Goal: Task Accomplishment & Management: Manage account settings

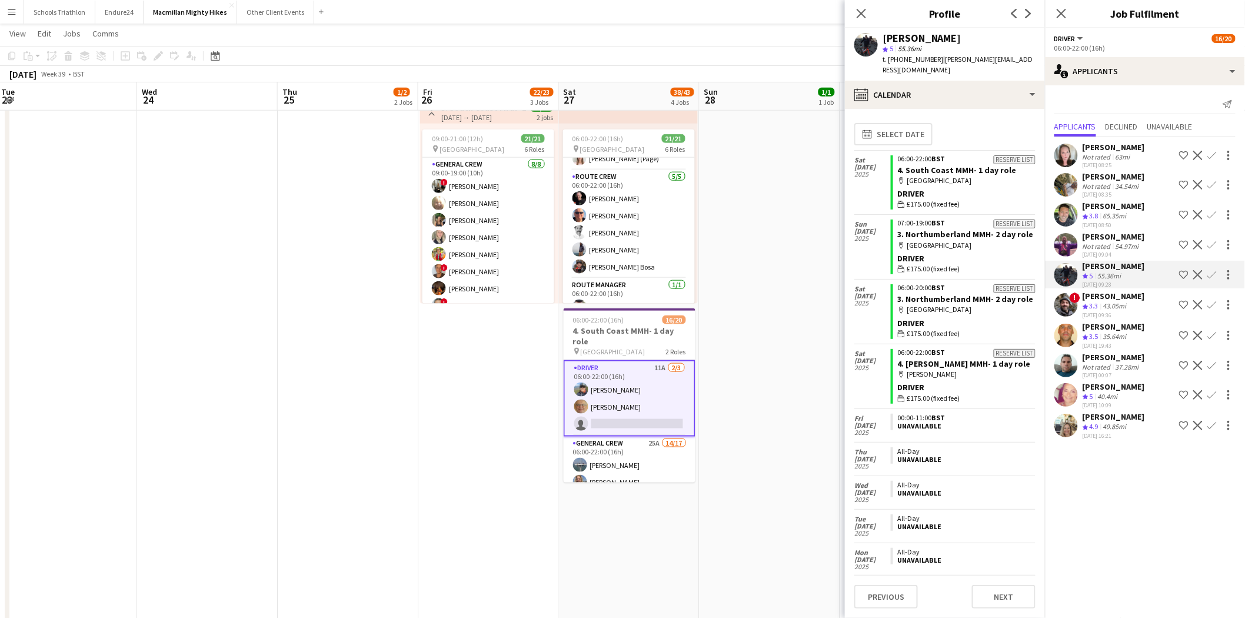
scroll to position [945, 0]
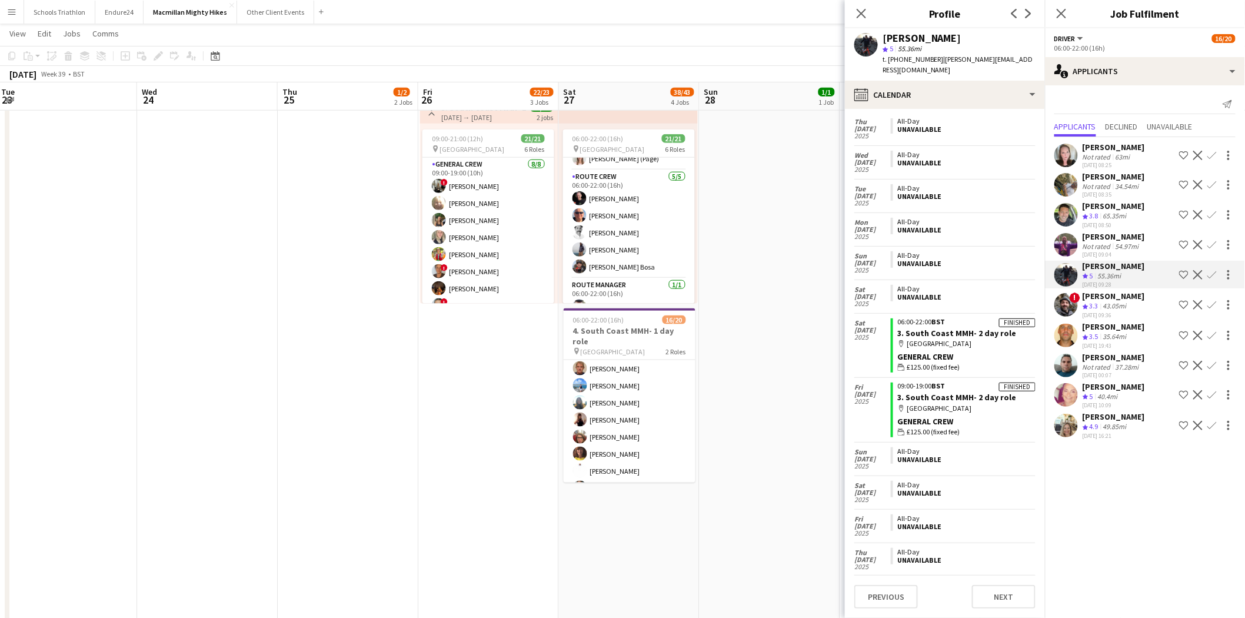
click at [1213, 276] on app-icon "Confirm" at bounding box center [1211, 274] width 9 height 9
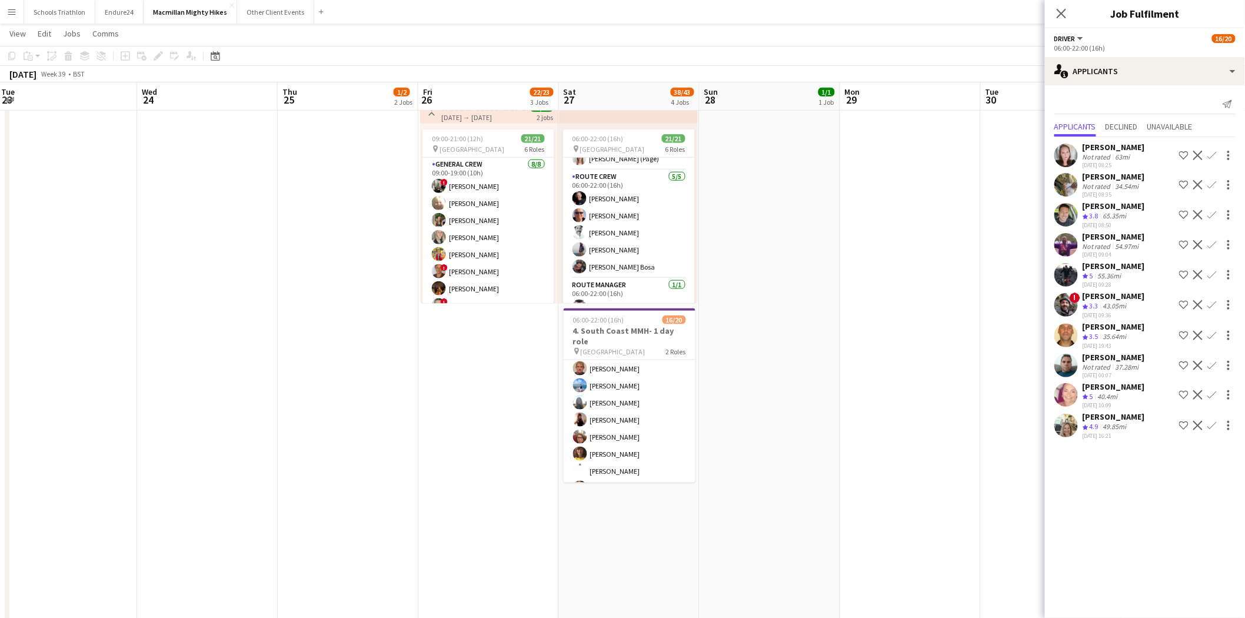
click at [1212, 275] on app-icon "Confirm" at bounding box center [1211, 274] width 9 height 9
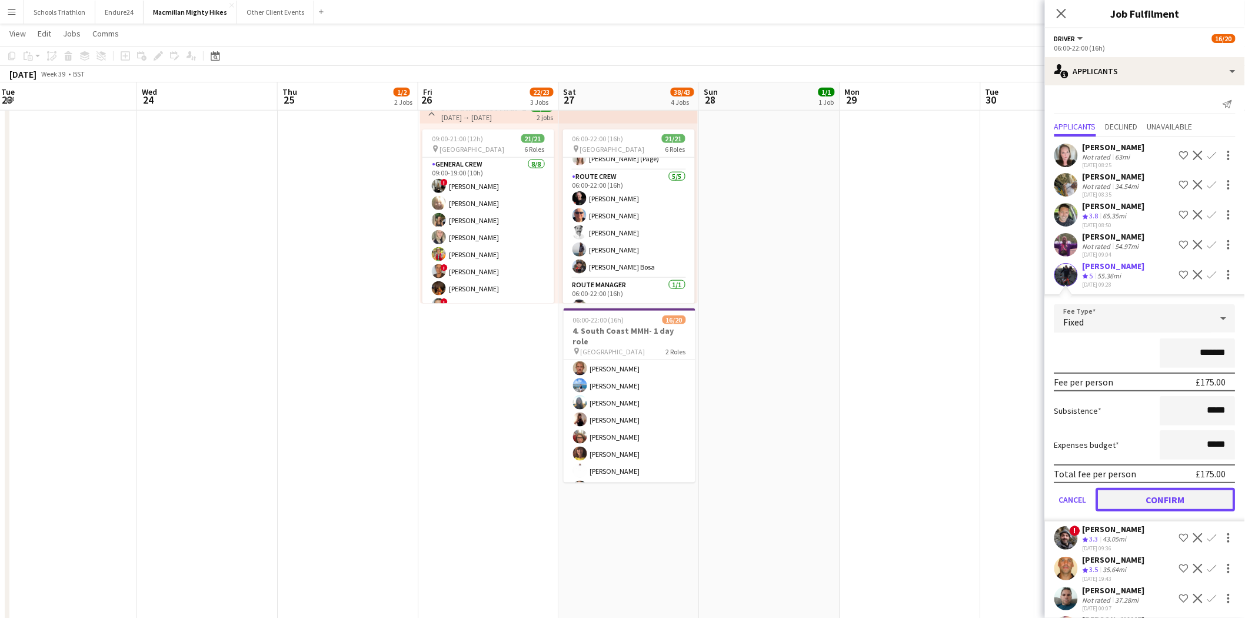
click at [1202, 488] on button "Confirm" at bounding box center [1165, 500] width 139 height 24
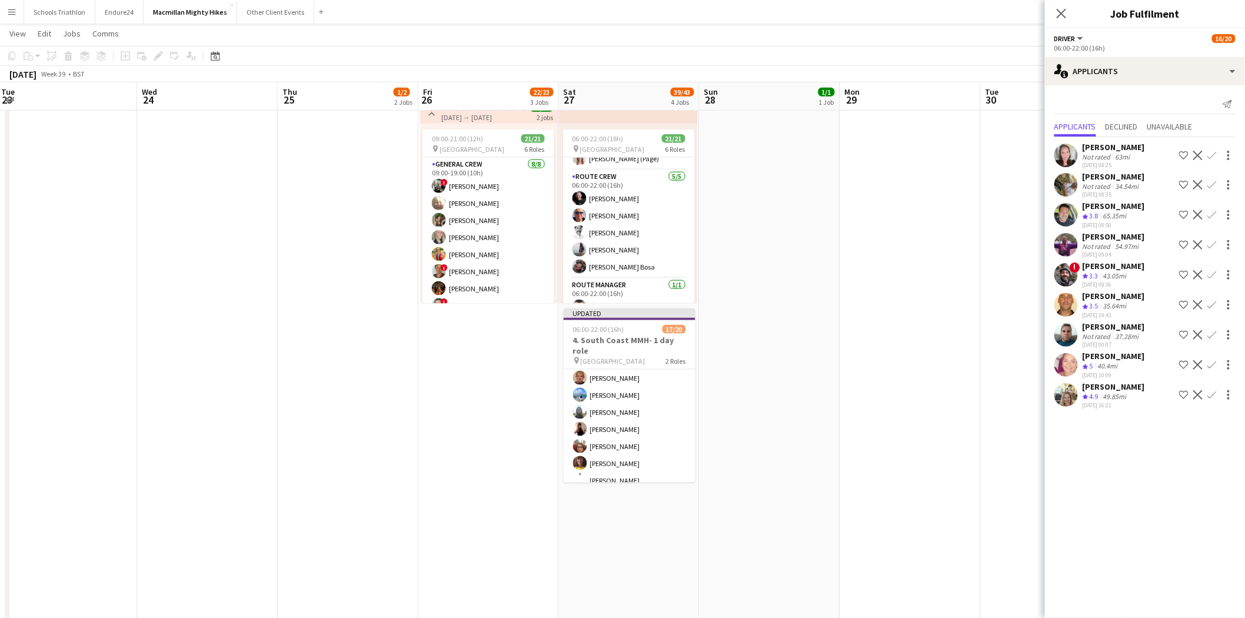
click at [882, 398] on app-date-cell at bounding box center [910, 188] width 141 height 1032
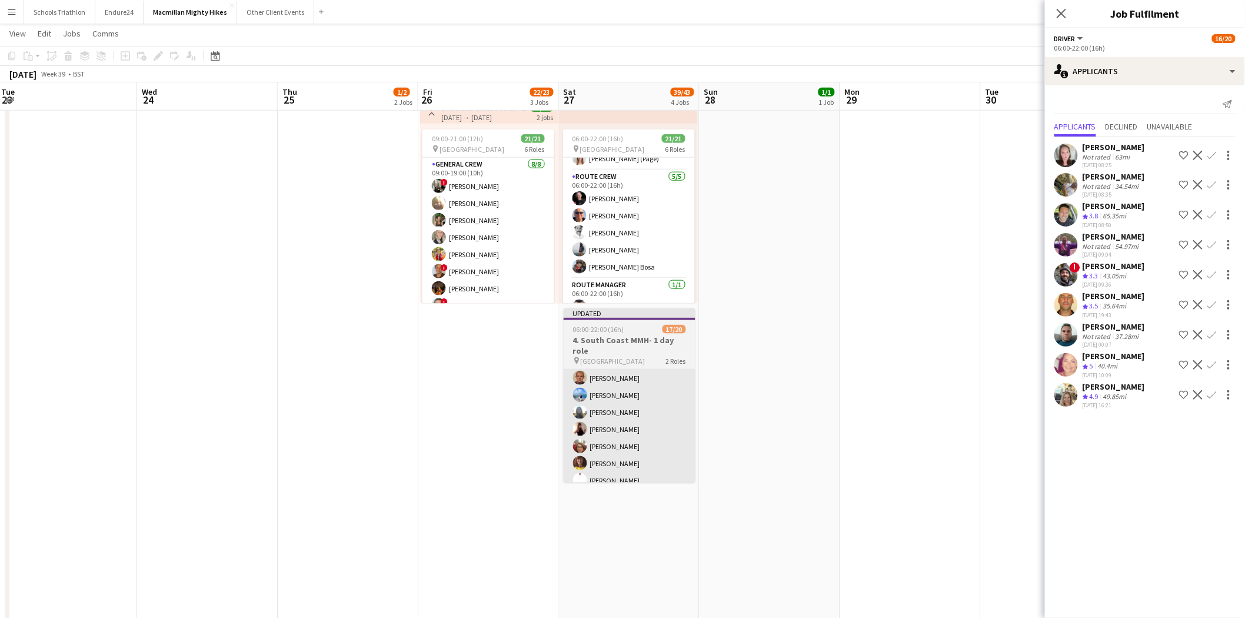
scroll to position [129, 0]
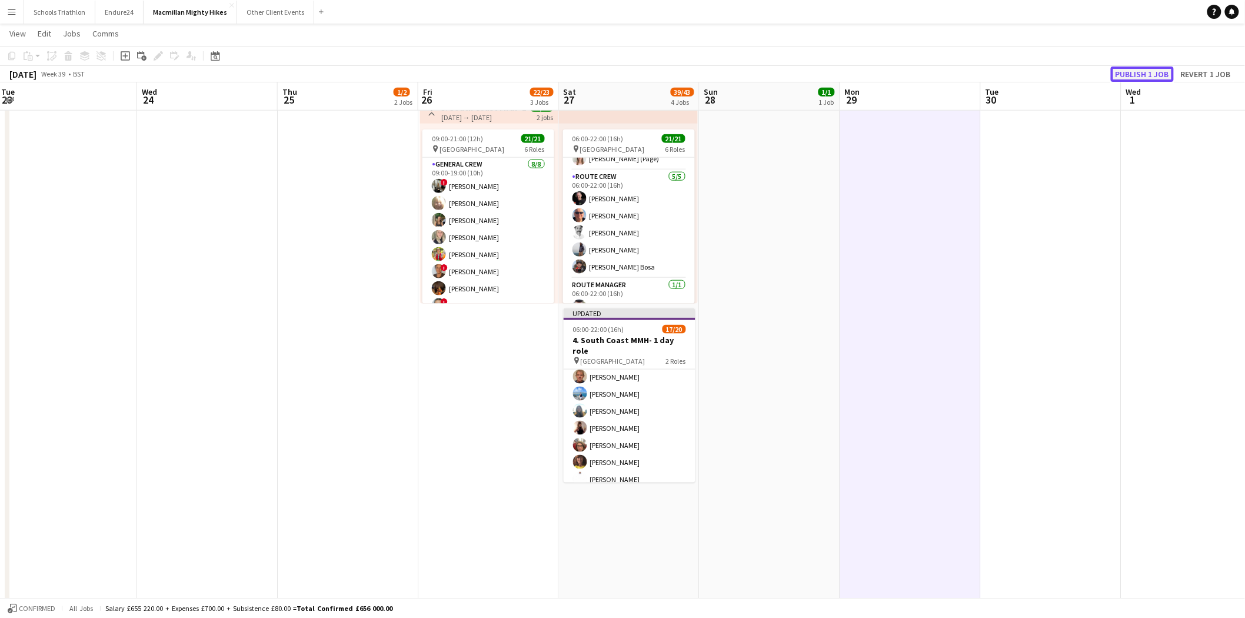
click at [1155, 75] on button "Publish 1 job" at bounding box center [1141, 73] width 63 height 15
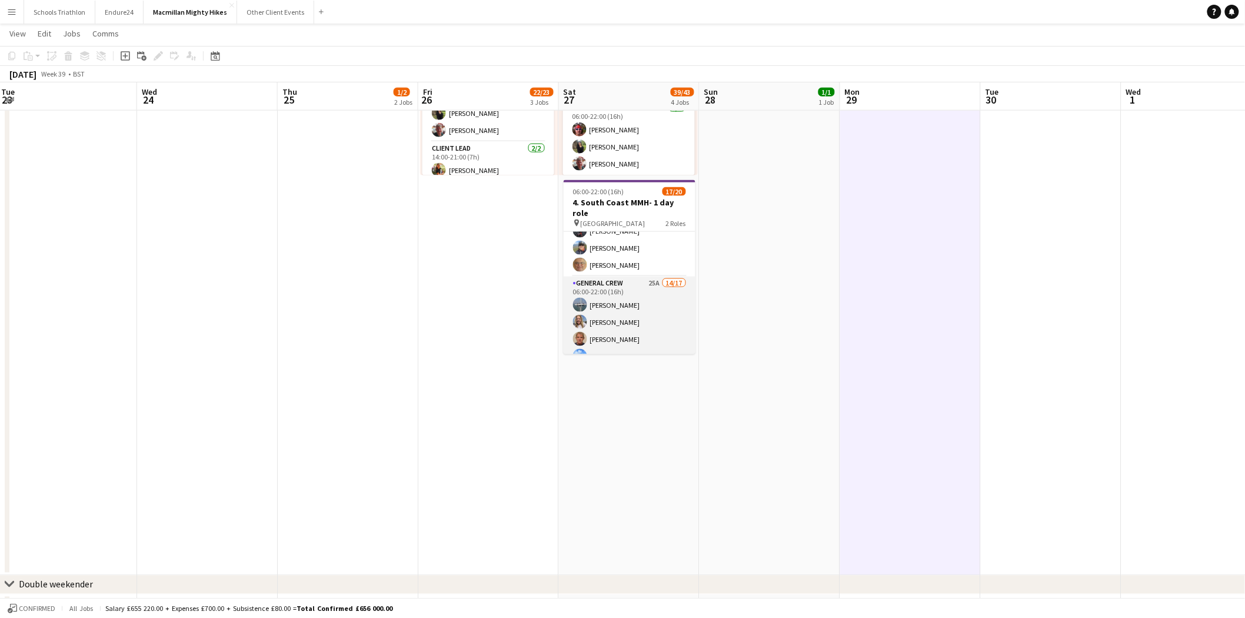
scroll to position [0, 0]
drag, startPoint x: 615, startPoint y: 249, endPoint x: 620, endPoint y: 256, distance: 9.3
click at [615, 249] on app-card-role "Driver [DATE] 06:00-22:00 (16h) [PERSON_NAME] [PERSON_NAME] [PERSON_NAME]" at bounding box center [629, 269] width 132 height 74
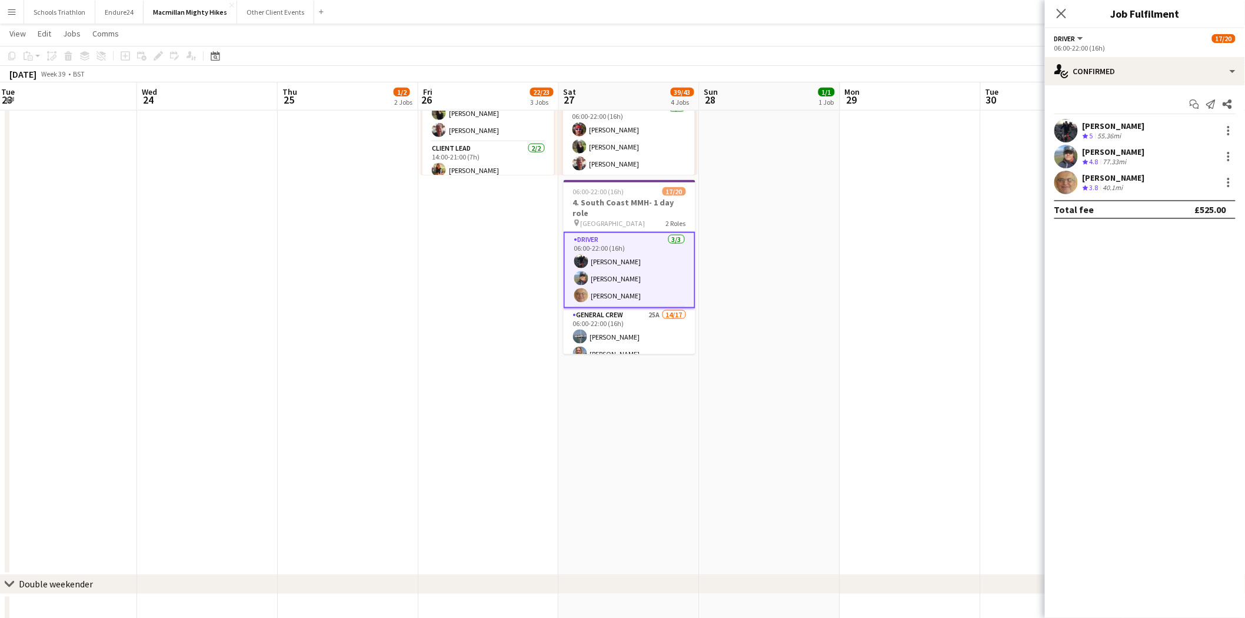
click at [1103, 128] on div "[PERSON_NAME]" at bounding box center [1113, 126] width 62 height 11
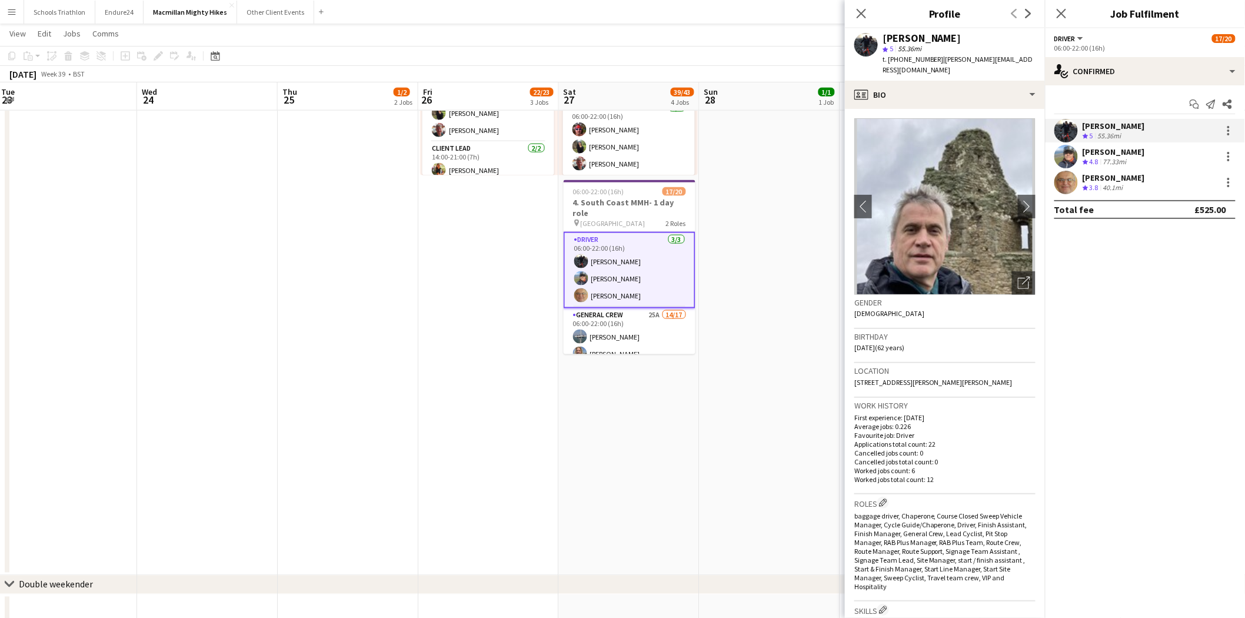
click at [806, 241] on app-date-cell "07:00-12:00 (5h) 1/1 pin South Coast 1 Role Site Manager [DATE] 07:00-12:00 (5h…" at bounding box center [769, 60] width 141 height 1032
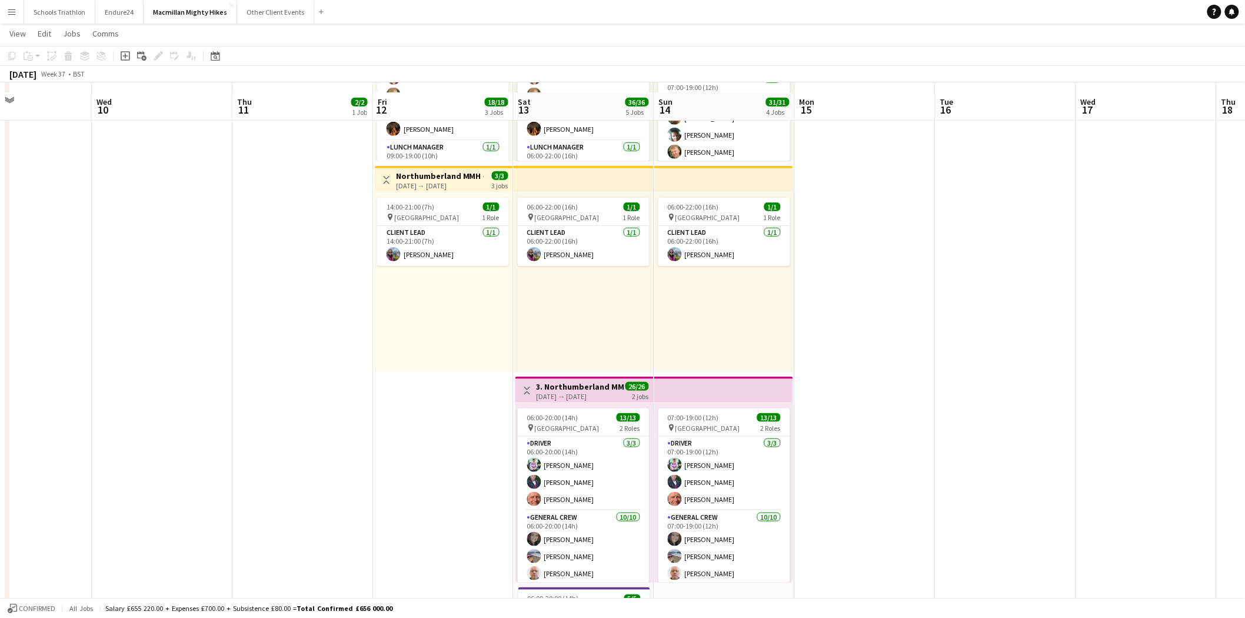
scroll to position [653, 0]
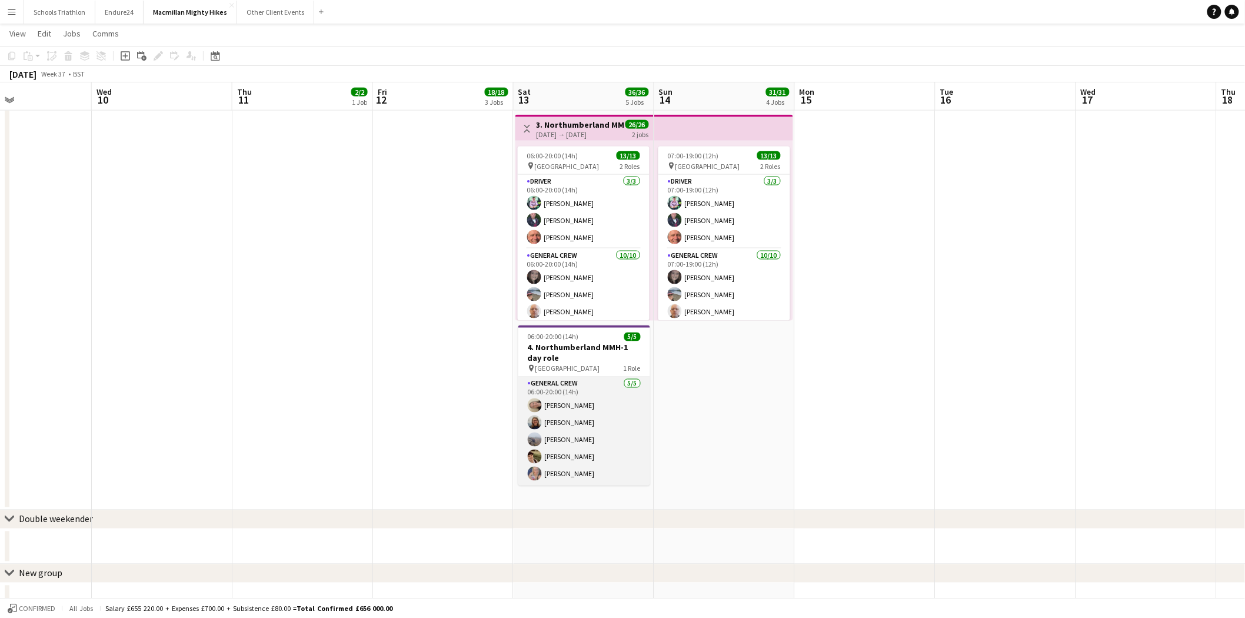
drag, startPoint x: 577, startPoint y: 398, endPoint x: 571, endPoint y: 413, distance: 16.9
click at [577, 397] on app-card-role "General Crew [DATE] 06:00-20:00 (14h) [PERSON_NAME] [PERSON_NAME] [PERSON_NAME]…" at bounding box center [584, 431] width 132 height 108
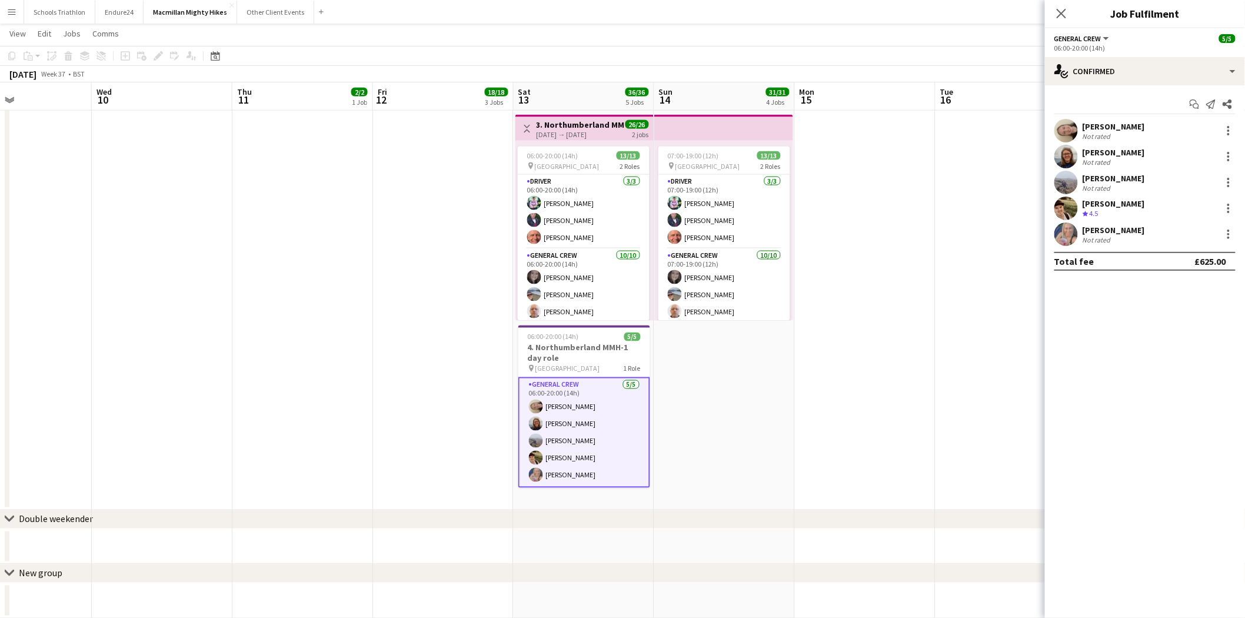
click at [1110, 132] on div "Not rated" at bounding box center [1097, 136] width 31 height 9
click at [1134, 136] on div "113.57mi" at bounding box center [1129, 136] width 32 height 9
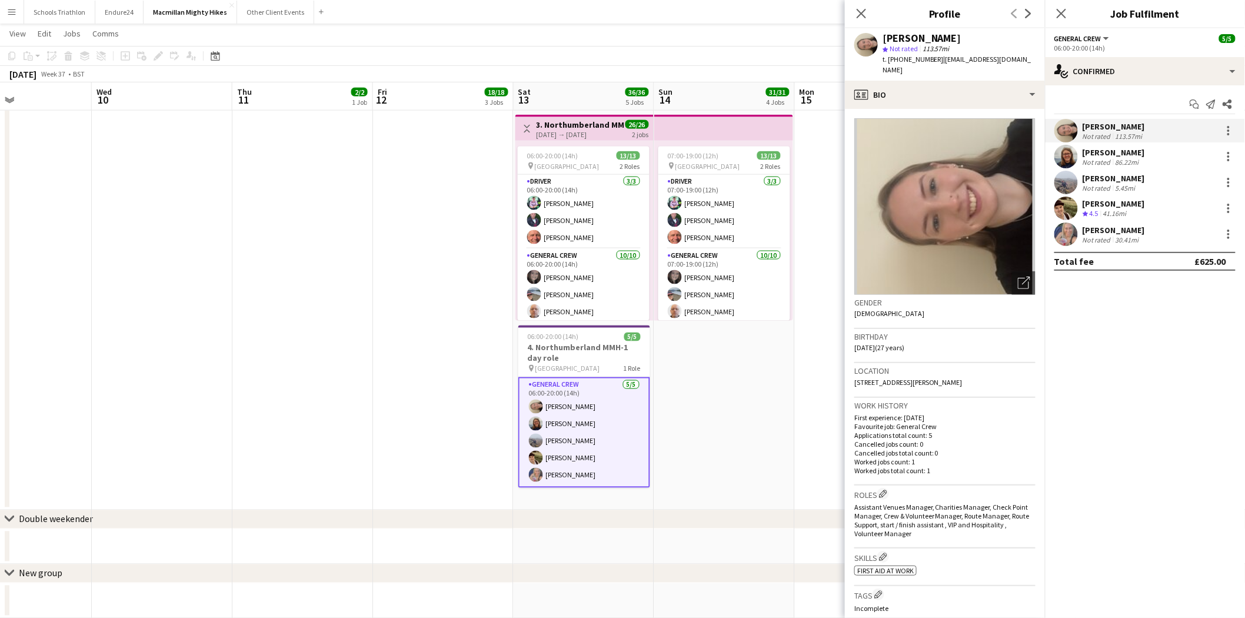
click at [1116, 160] on div "86.22mi" at bounding box center [1127, 162] width 28 height 9
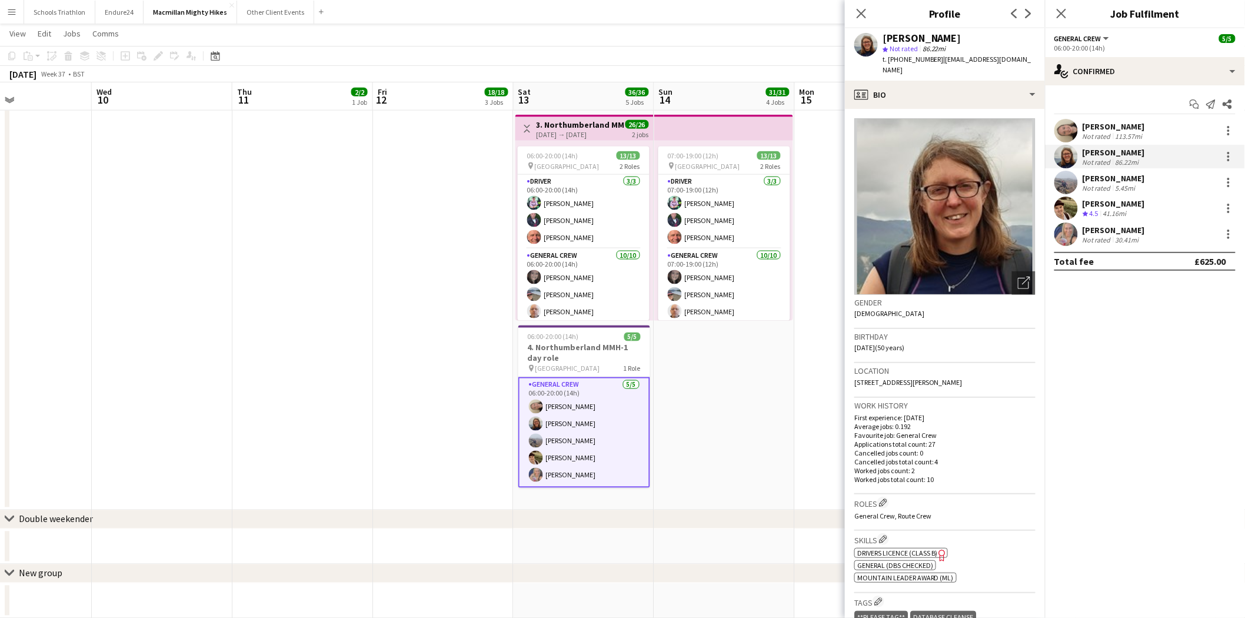
click at [1115, 177] on div "[PERSON_NAME]" at bounding box center [1113, 178] width 62 height 11
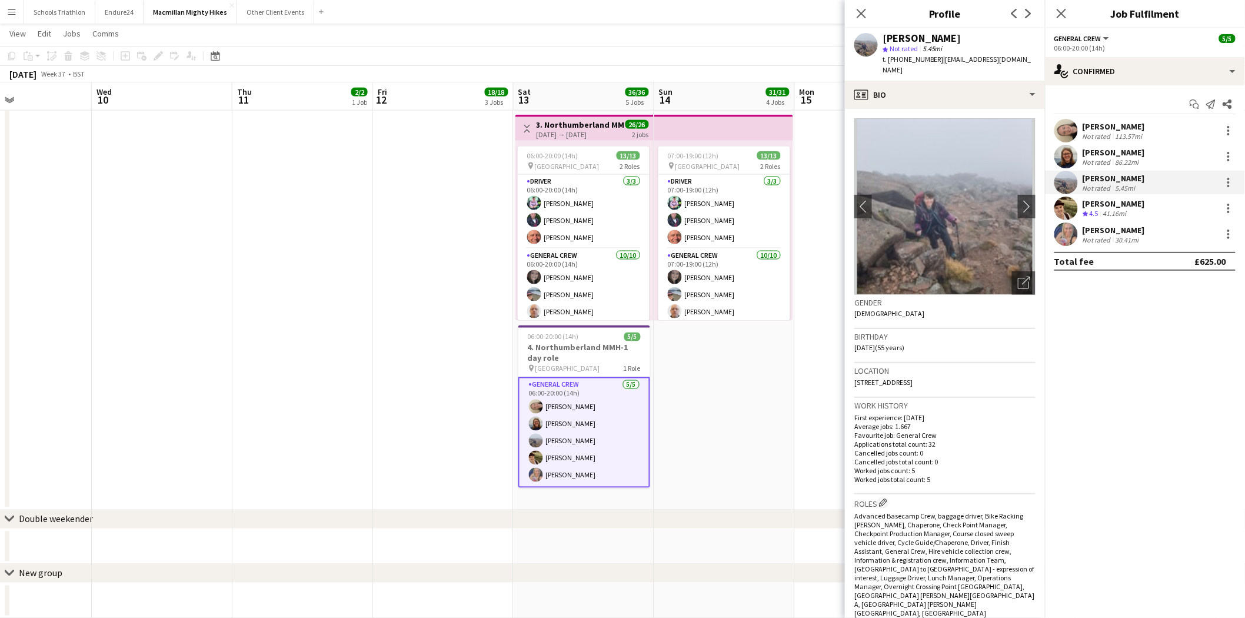
click at [1127, 209] on div "41.16mi" at bounding box center [1114, 214] width 28 height 10
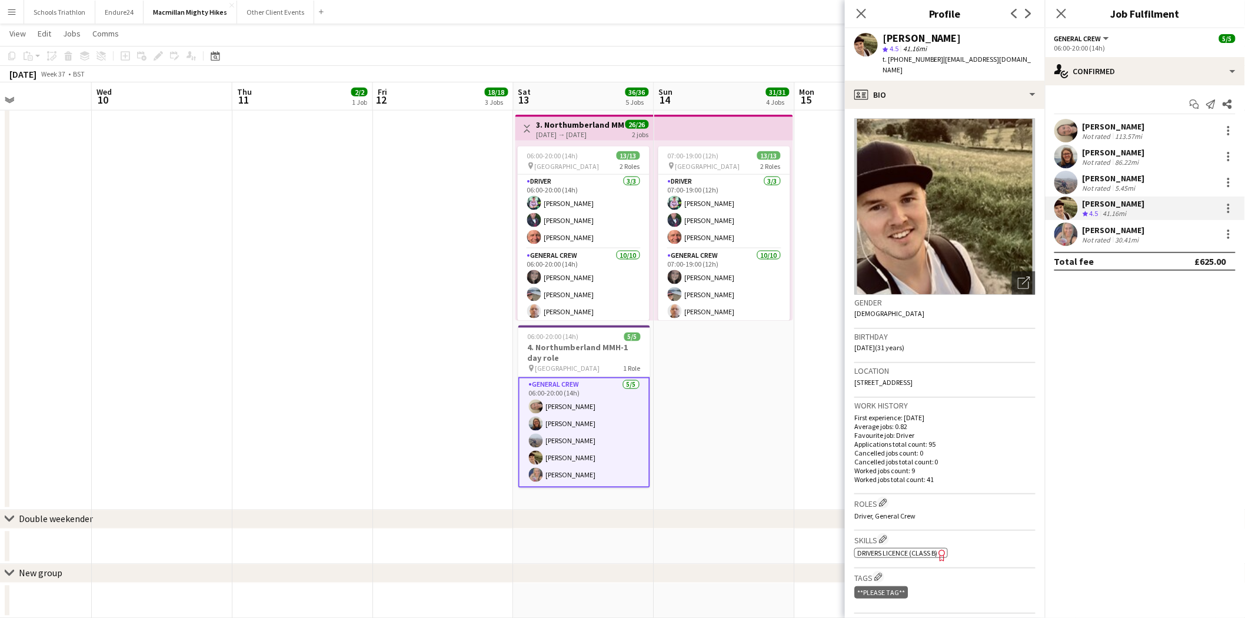
click at [1142, 240] on div "Not rated 30.41mi" at bounding box center [1113, 239] width 62 height 9
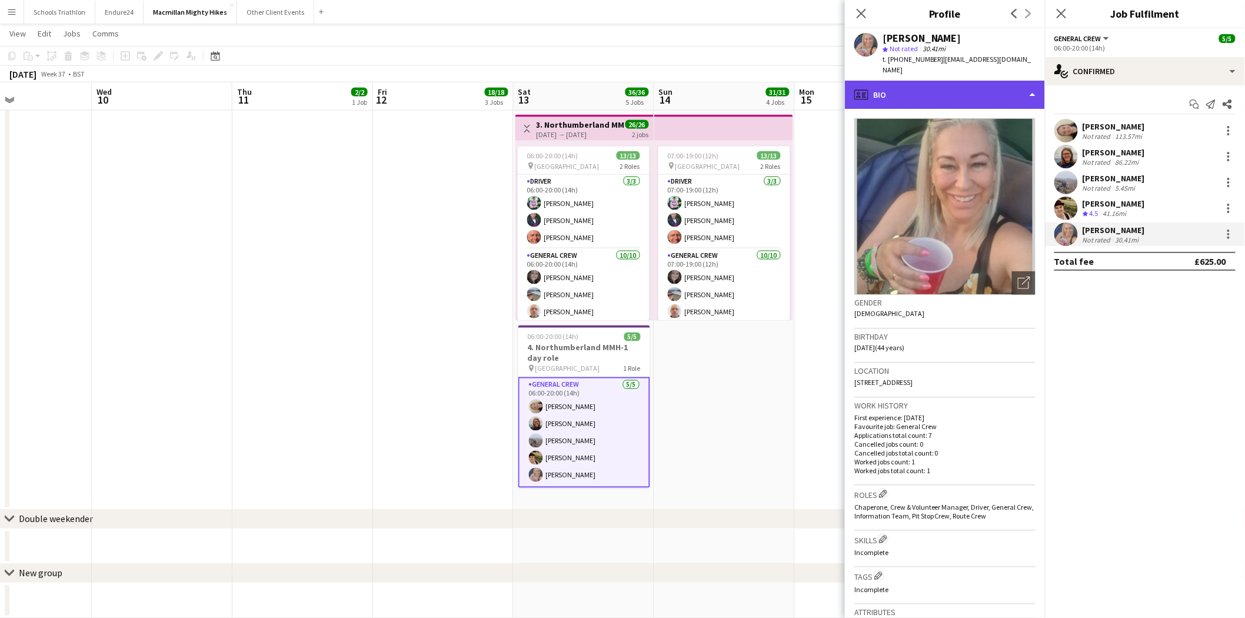
click at [920, 96] on div "profile Bio" at bounding box center [945, 95] width 200 height 28
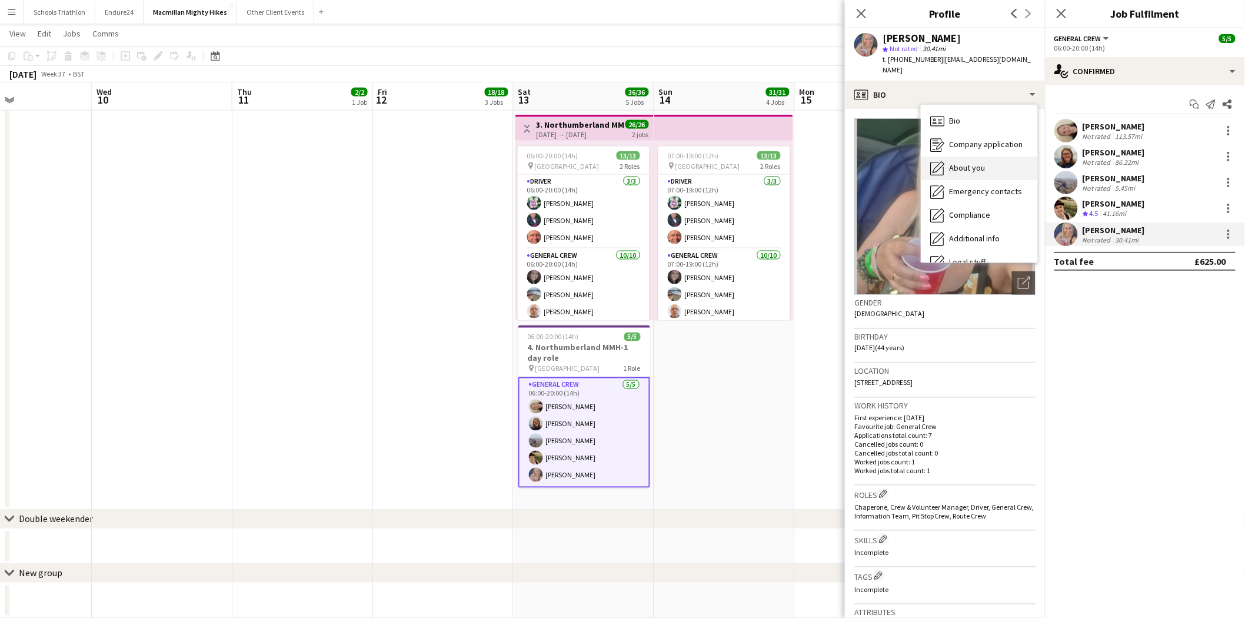
click at [958, 162] on span "About you" at bounding box center [967, 167] width 36 height 11
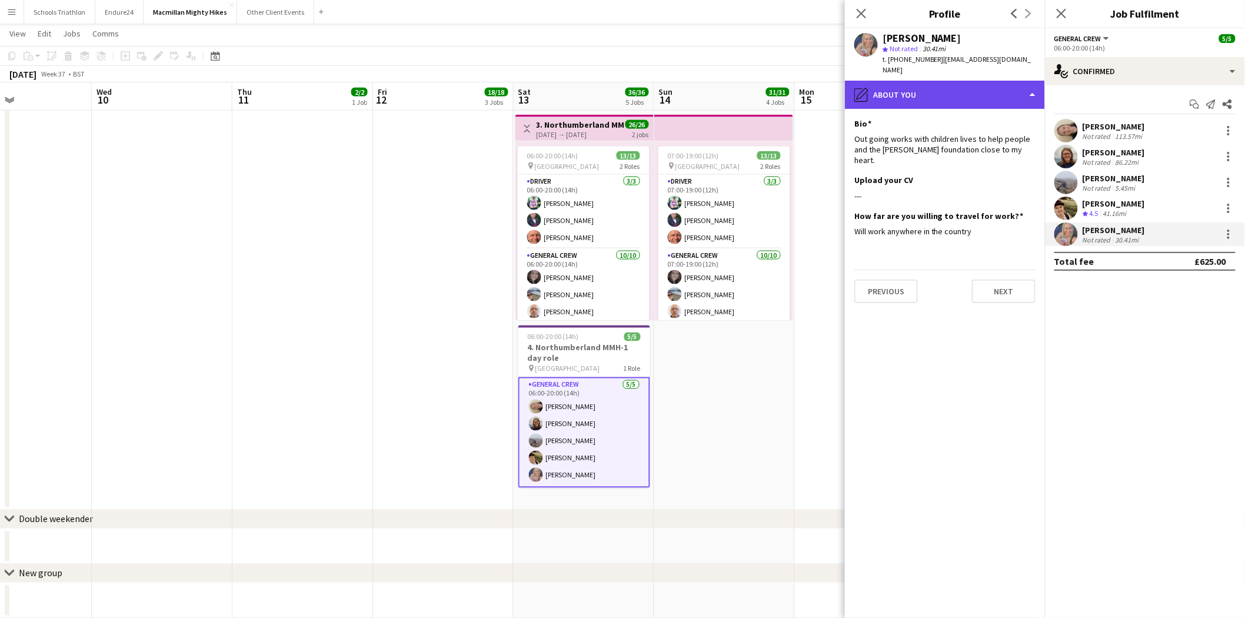
click at [942, 85] on div "pencil4 About you" at bounding box center [945, 95] width 200 height 28
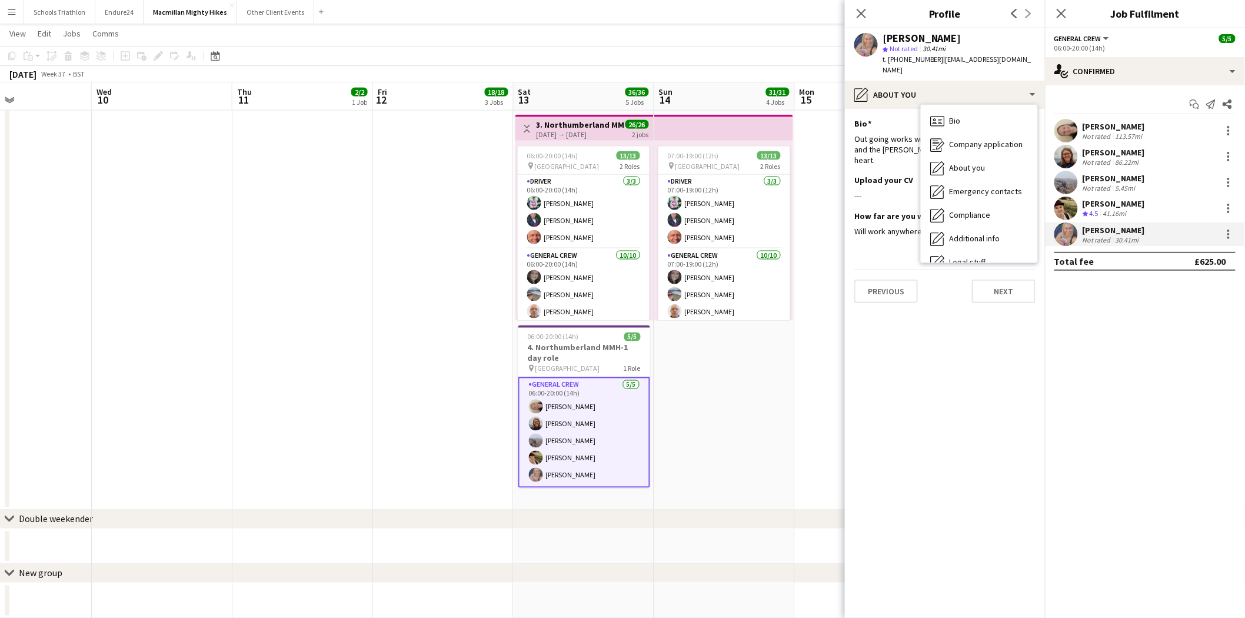
click at [1039, 371] on app-section-data-types "Bio Edit this field Out going works with children lives to help people and the …" at bounding box center [945, 363] width 200 height 509
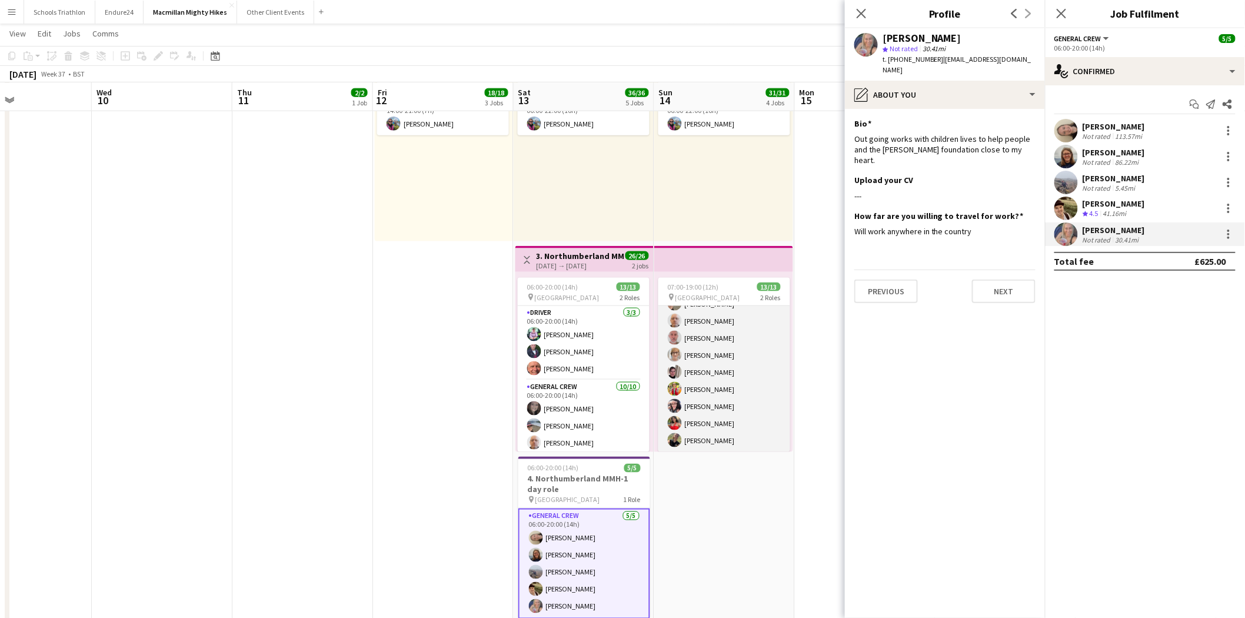
scroll to position [56, 0]
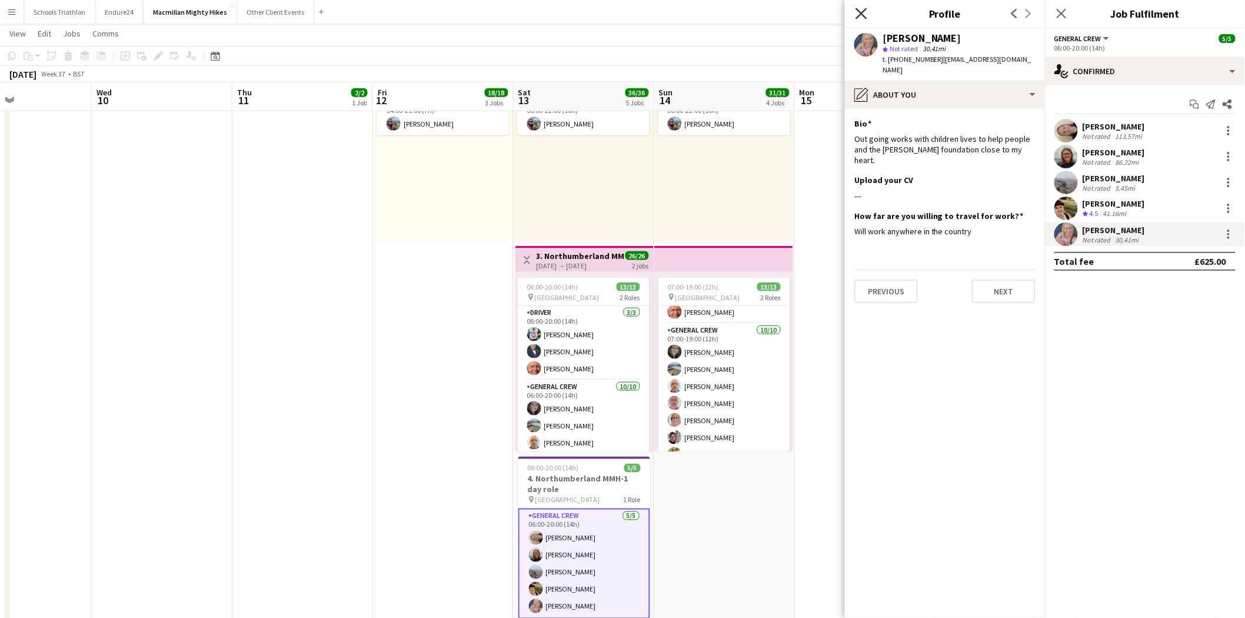
click at [863, 18] on icon "Close pop-in" at bounding box center [860, 13] width 11 height 11
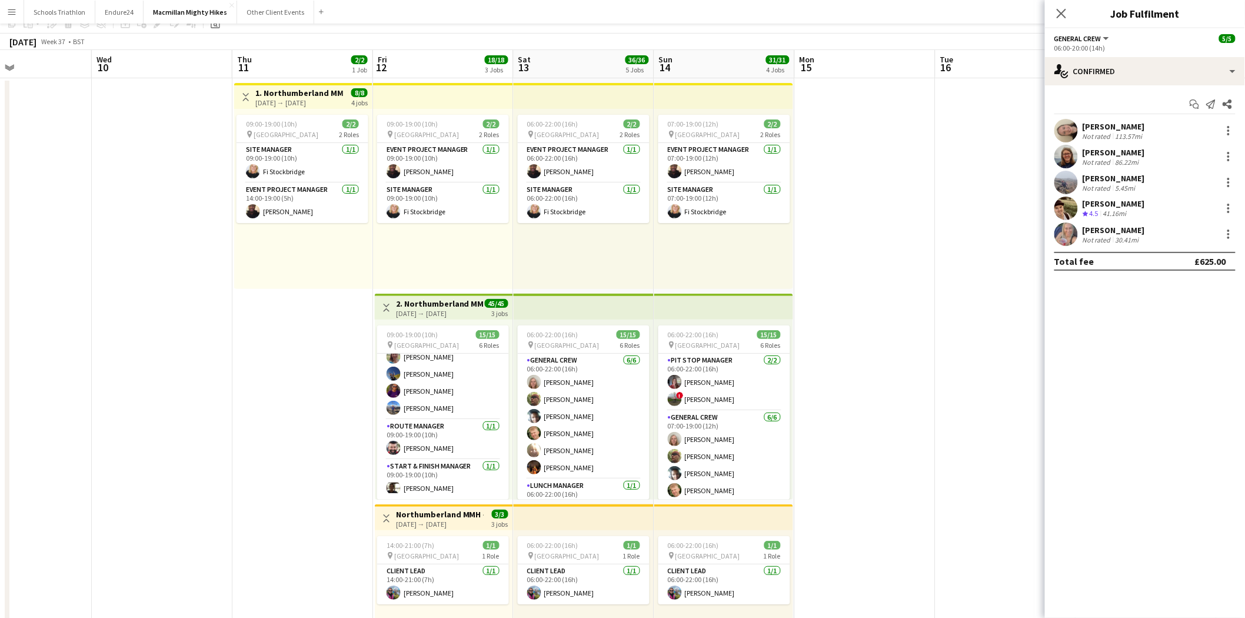
scroll to position [0, 0]
